Goal: Obtain resource: Obtain resource

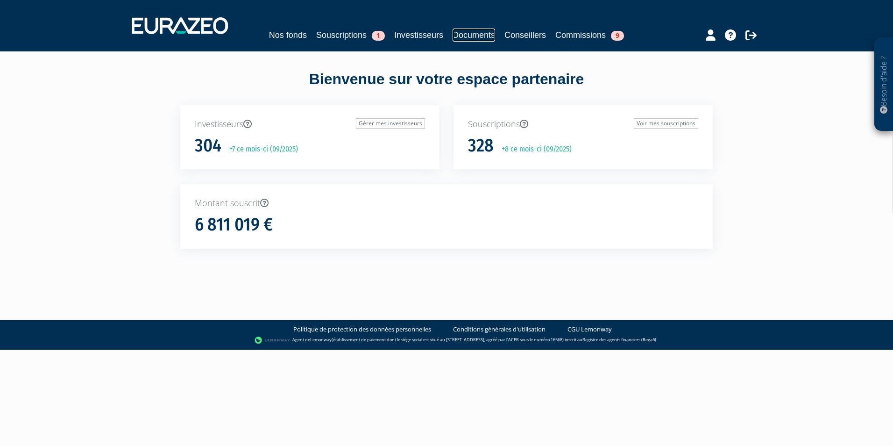
click at [480, 33] on link "Documents" at bounding box center [474, 35] width 43 height 13
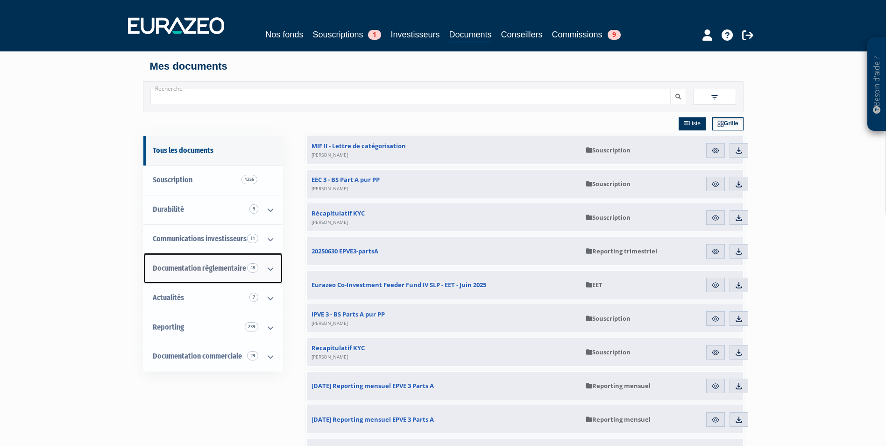
click at [210, 266] on span "Documentation règlementaire 48" at bounding box center [199, 268] width 93 height 9
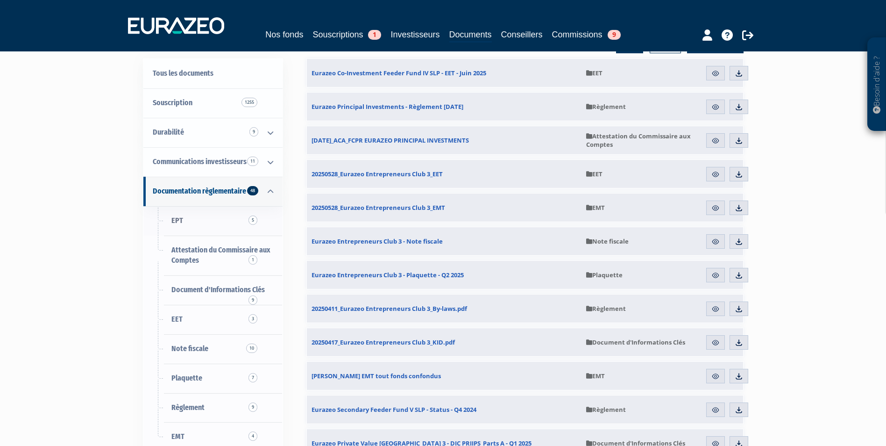
scroll to position [93, 0]
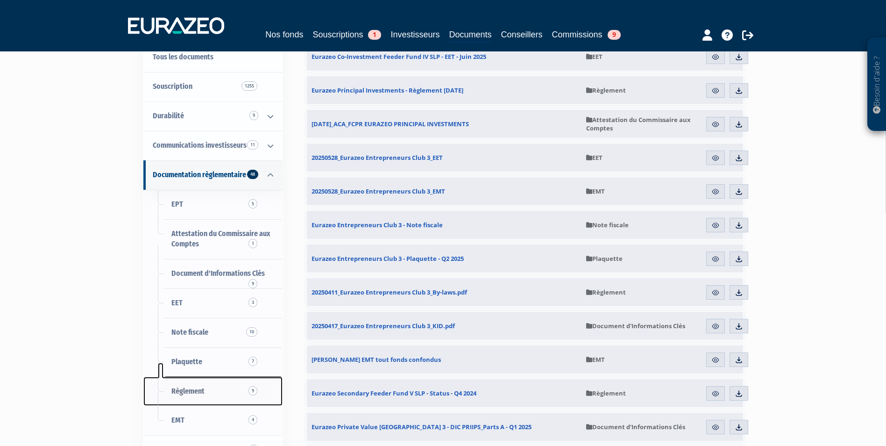
click at [192, 388] on span "Règlement 9" at bounding box center [187, 390] width 33 height 9
